Goal: Transaction & Acquisition: Purchase product/service

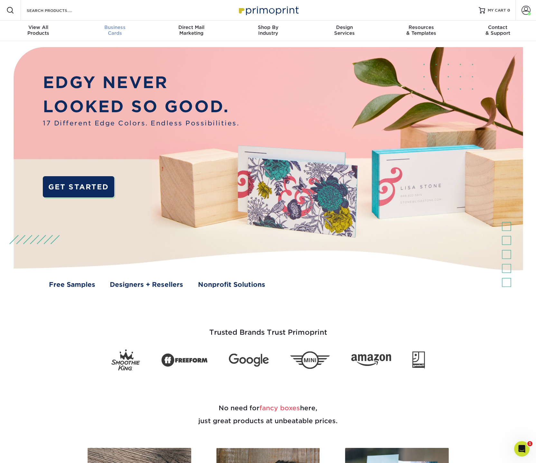
click at [117, 31] on div "Business Cards" at bounding box center [115, 30] width 77 height 12
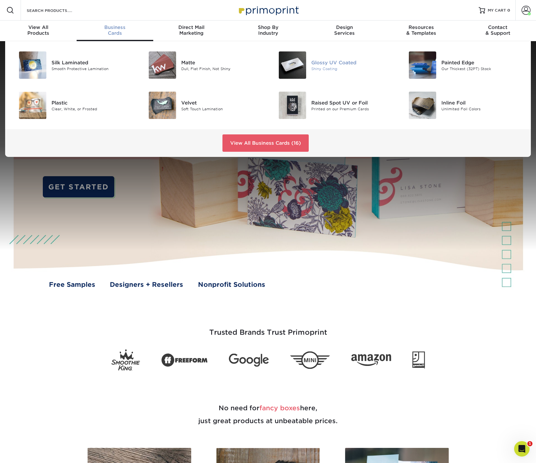
click at [320, 69] on div "Shiny Coating" at bounding box center [352, 68] width 82 height 5
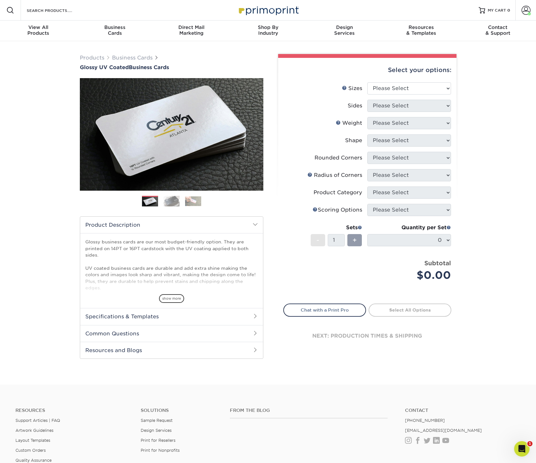
click at [175, 297] on span "show more" at bounding box center [171, 298] width 25 height 9
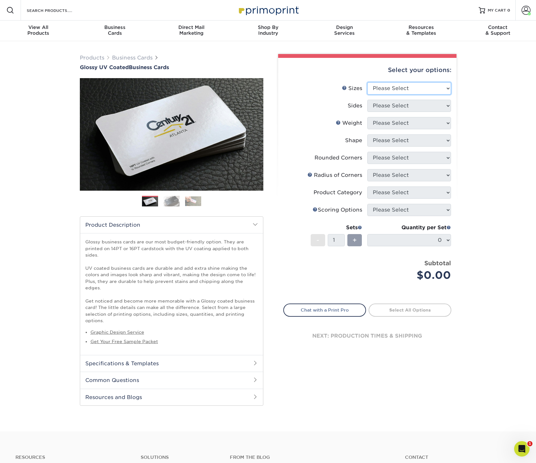
select select "2.00x3.50"
select select "13abbda7-1d64-4f25-8bb2-c179b224825d"
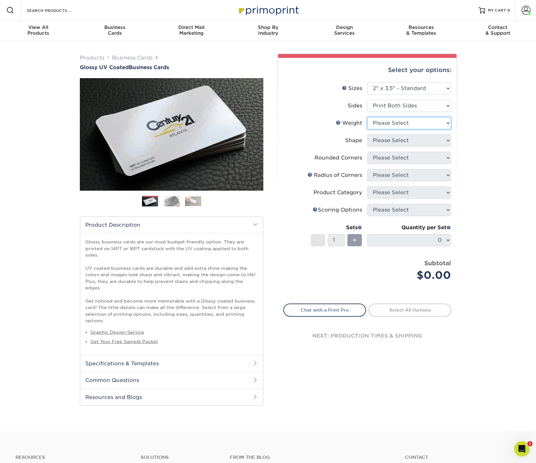
select select "16PT"
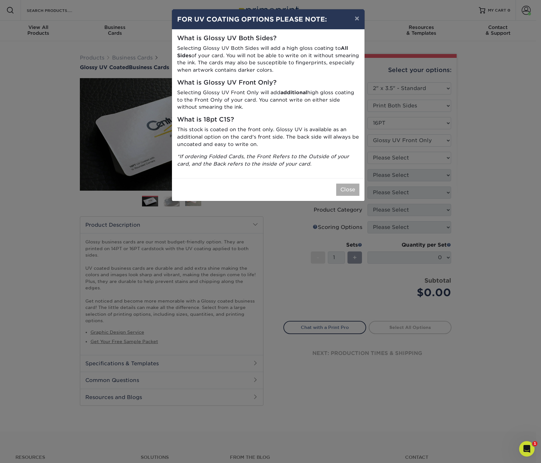
click at [350, 184] on button "Close" at bounding box center [347, 190] width 23 height 12
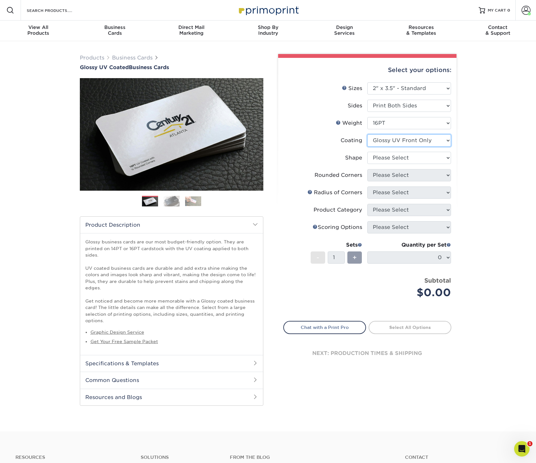
select select "ae367451-b2b8-45df-a344-0f05b6a12993"
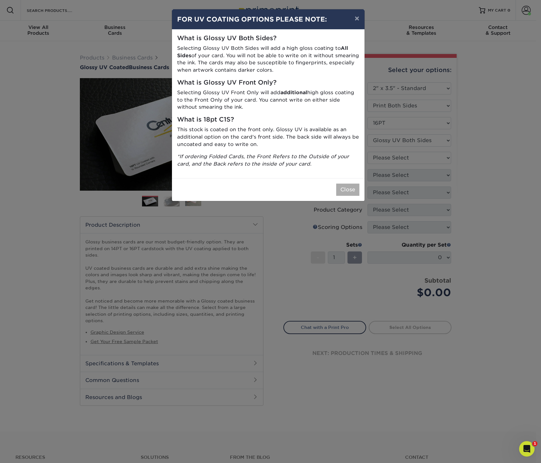
click at [345, 184] on button "Close" at bounding box center [347, 190] width 23 height 12
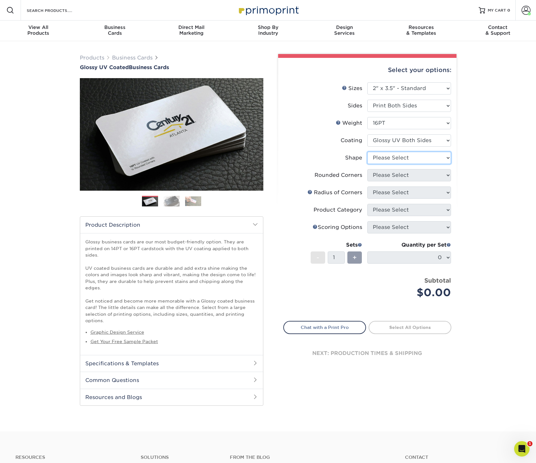
select select "standard"
select select "0"
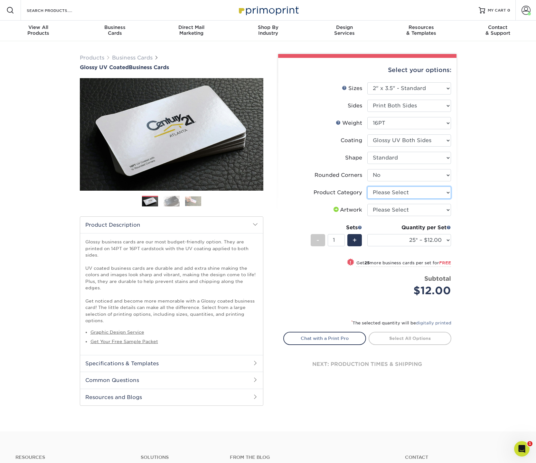
select select "3b5148f1-0588-4f88-a218-97bcfdce65c1"
select select "upload"
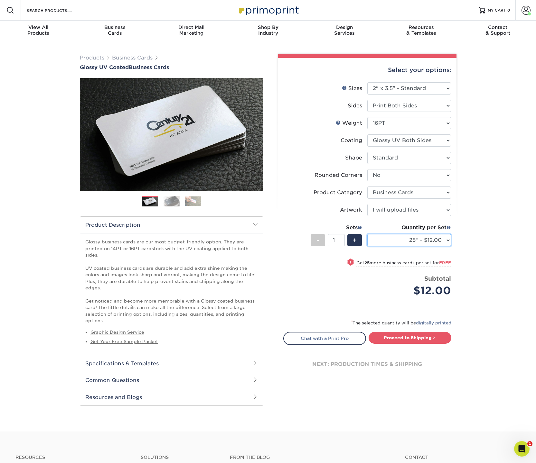
select select "1000 – $53.00"
